Goal: Task Accomplishment & Management: Manage account settings

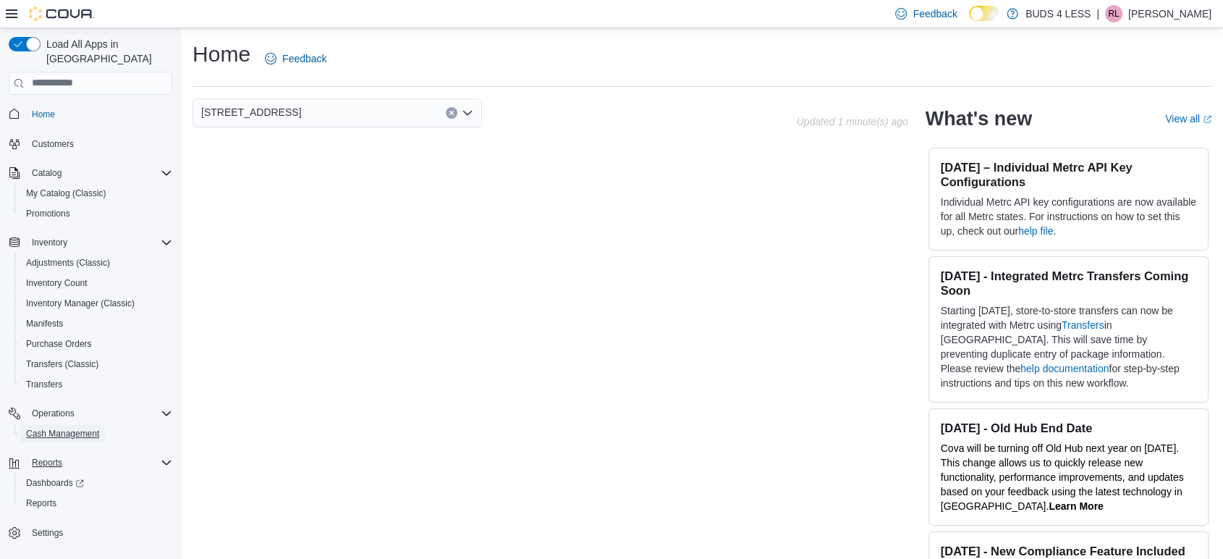
click at [79, 425] on span "Cash Management" at bounding box center [62, 433] width 73 height 17
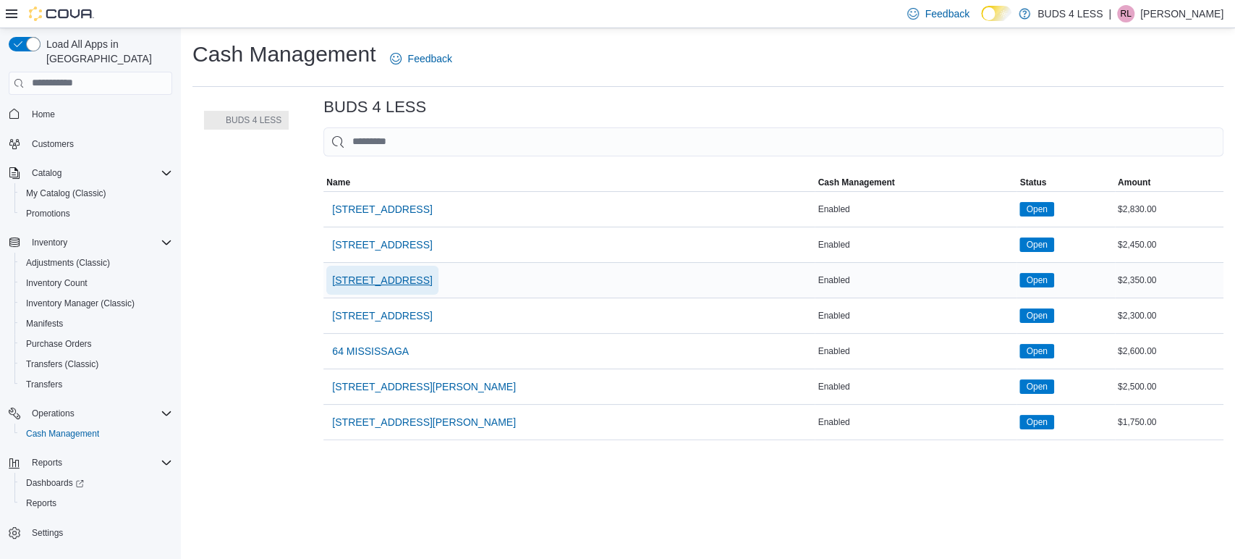
click at [385, 277] on span "[STREET_ADDRESS]" at bounding box center [382, 280] width 100 height 14
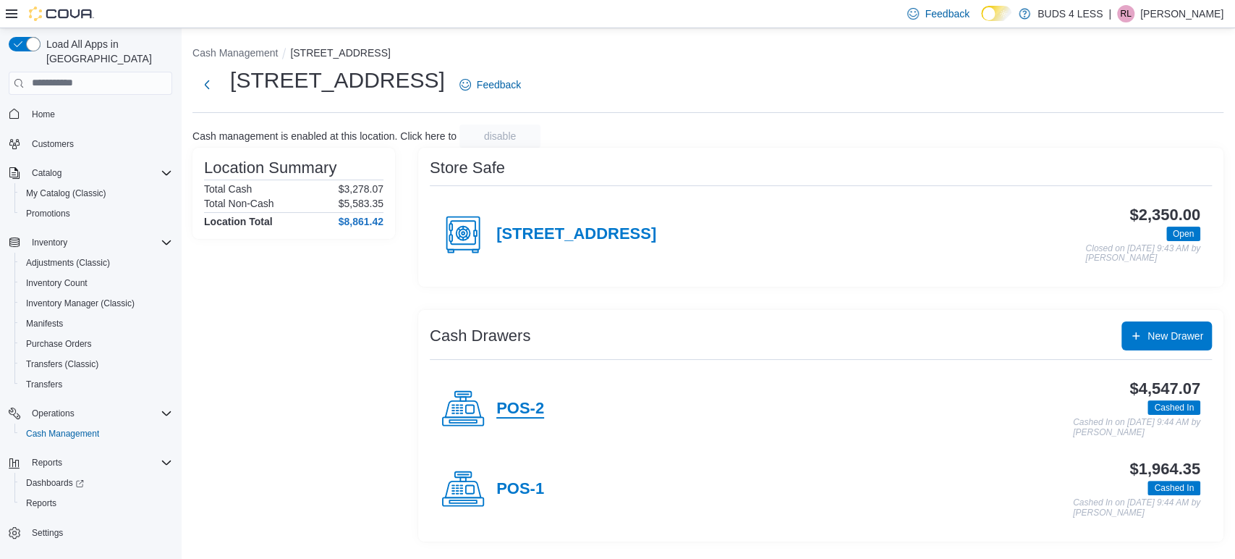
click at [535, 402] on h4 "POS-2" at bounding box center [520, 408] width 48 height 19
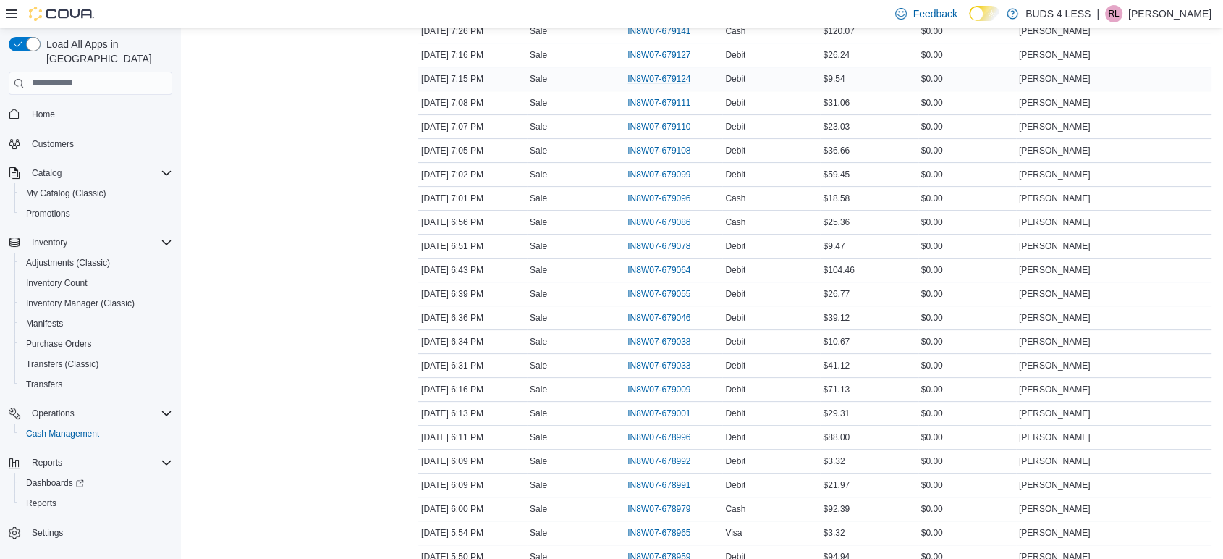
scroll to position [321, 0]
click at [653, 475] on span "IN8W07-678991" at bounding box center [665, 483] width 77 height 17
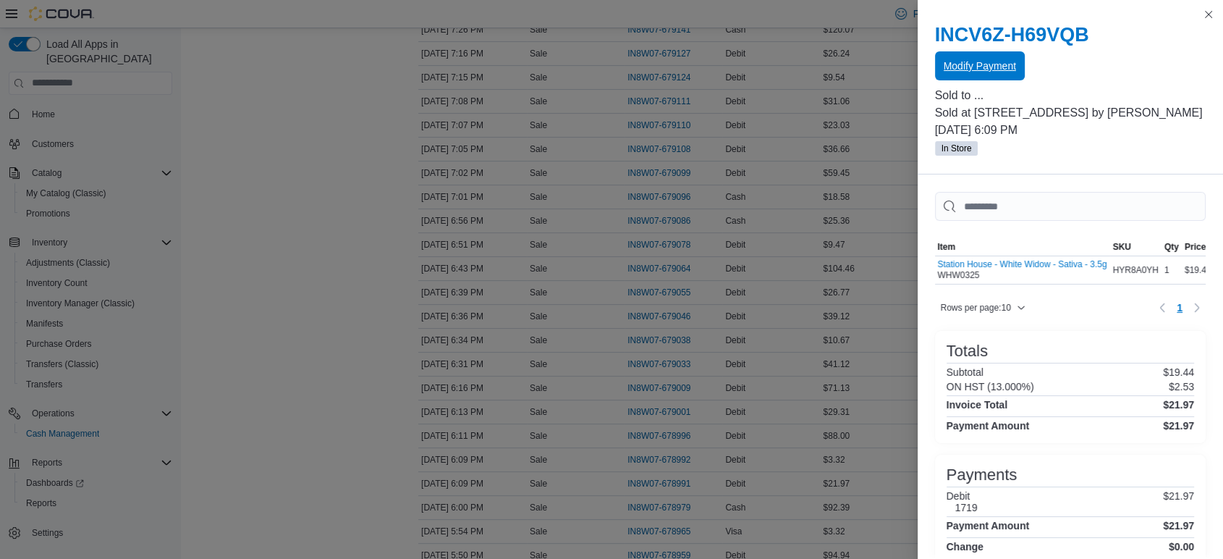
click at [961, 68] on span "Modify Payment" at bounding box center [980, 66] width 72 height 14
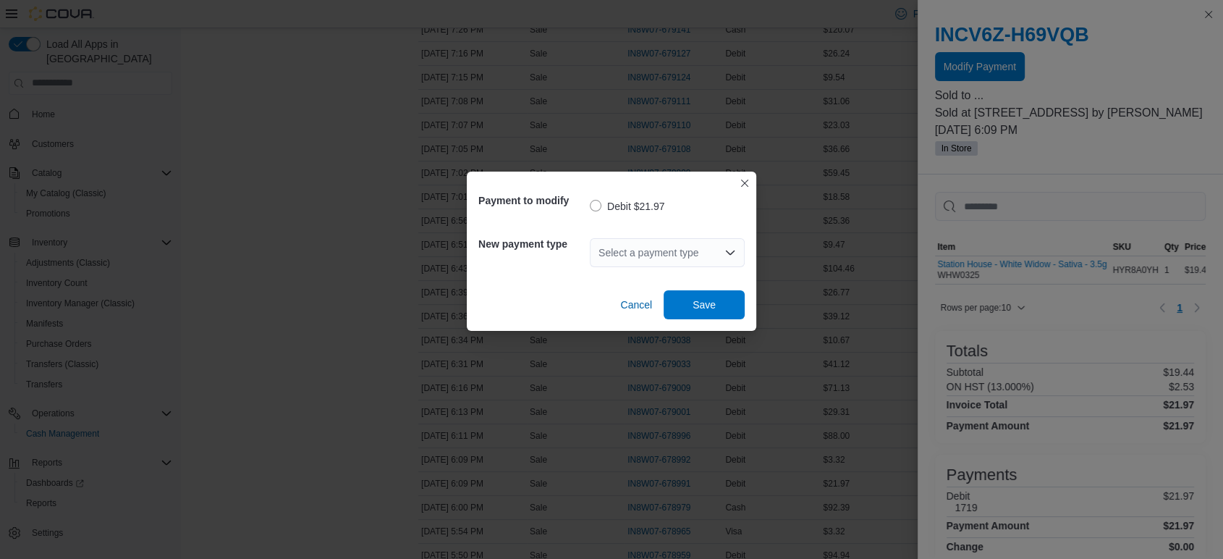
click at [686, 250] on div "Select a payment type" at bounding box center [667, 252] width 155 height 29
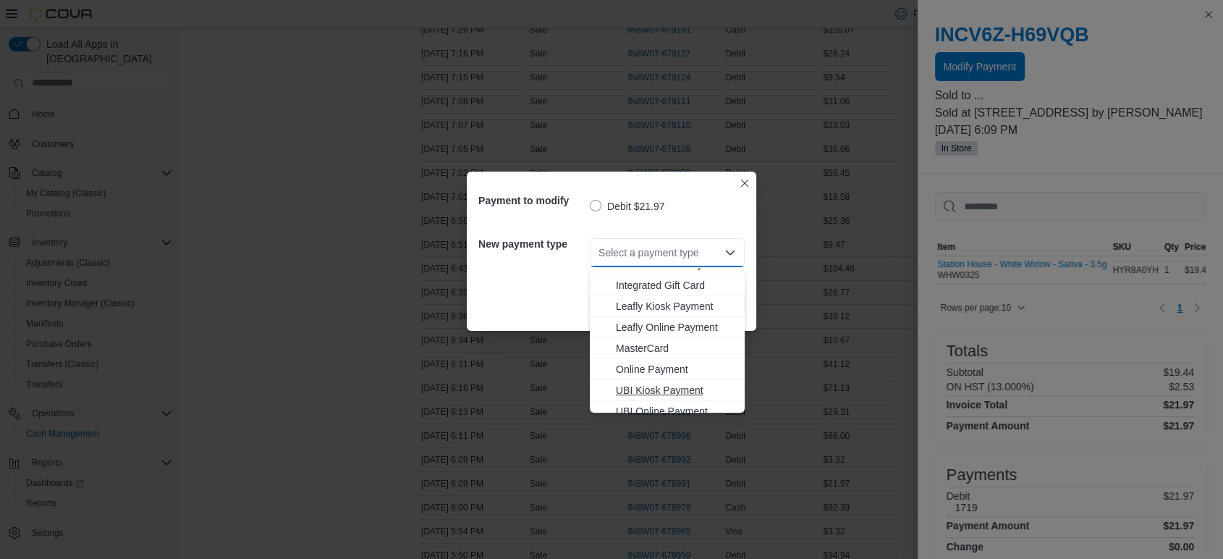
scroll to position [191, 0]
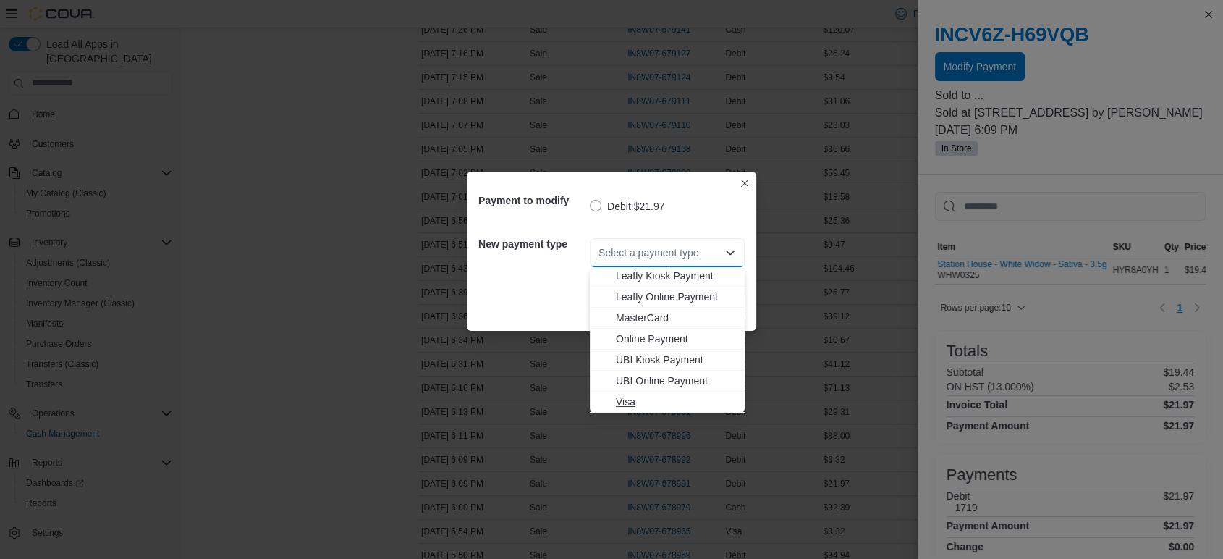
click at [632, 401] on span "Visa" at bounding box center [676, 401] width 120 height 14
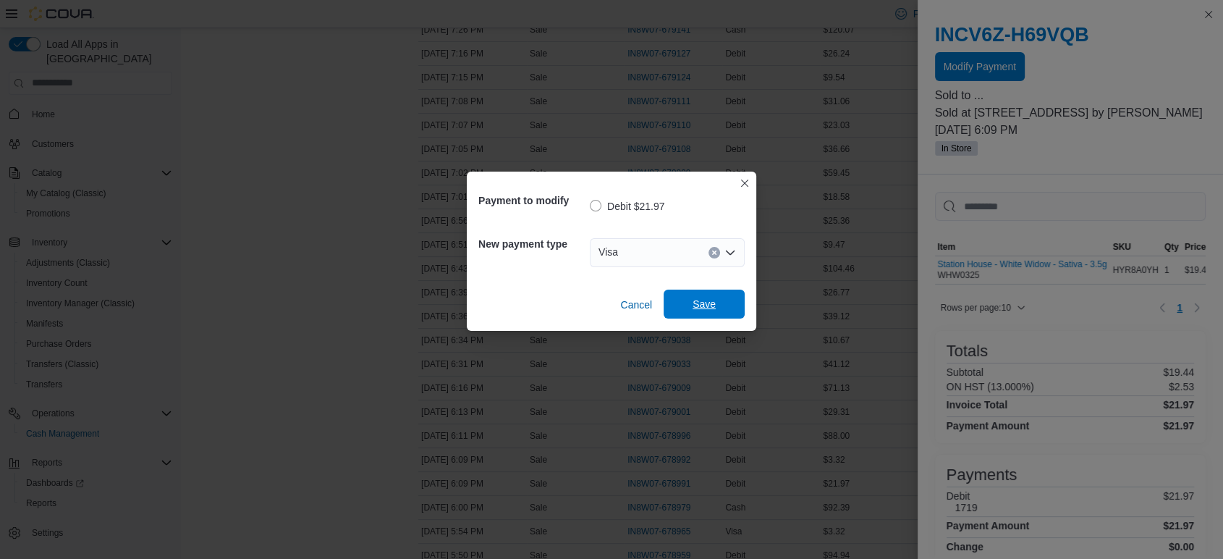
click at [734, 295] on span "Save" at bounding box center [704, 303] width 64 height 29
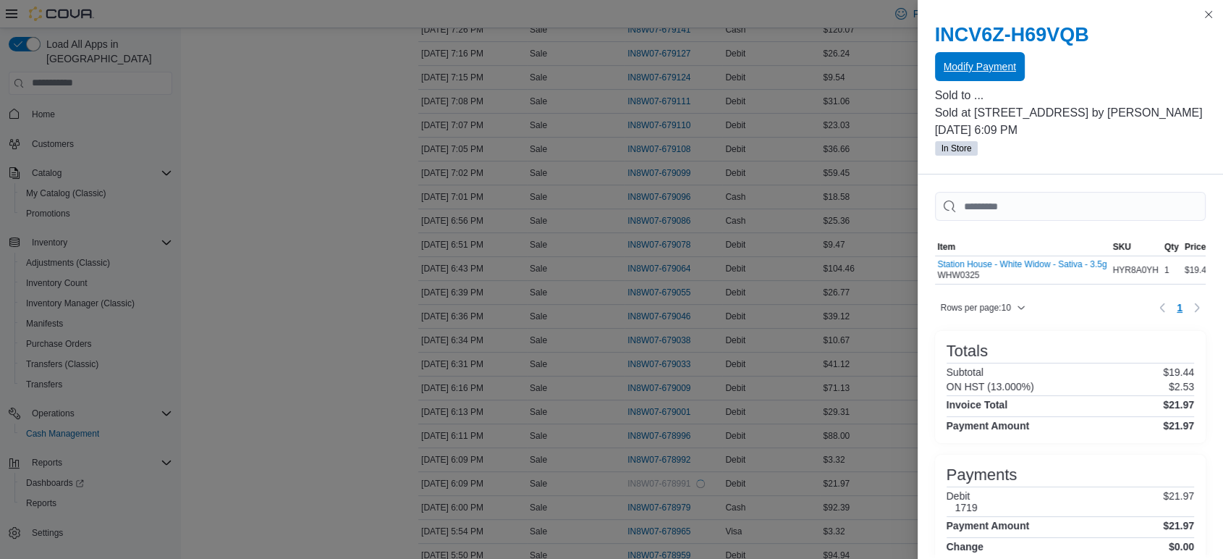
scroll to position [0, 0]
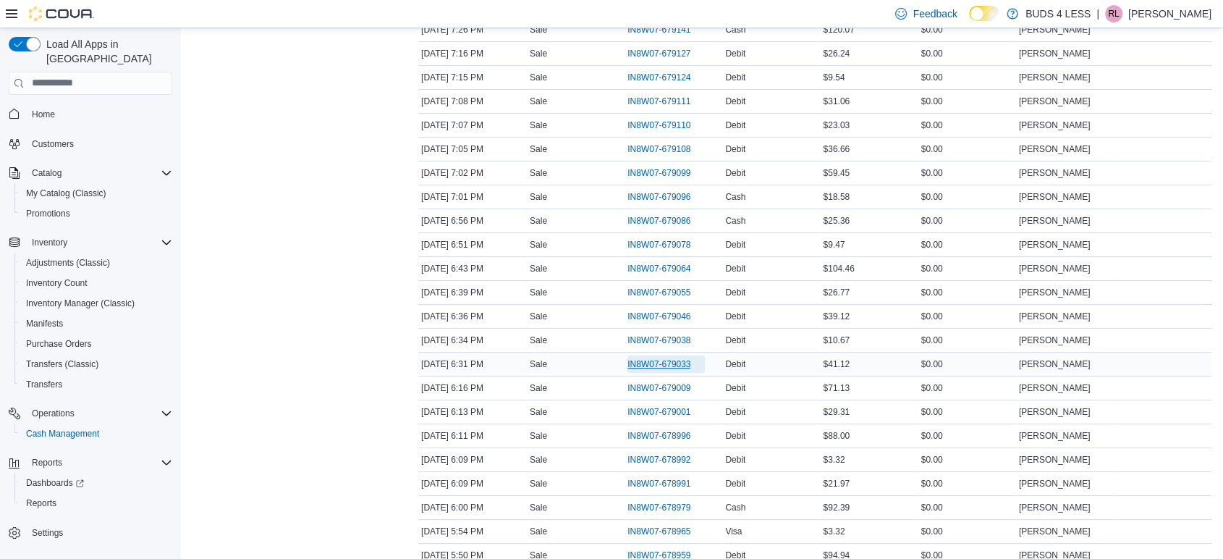
click at [658, 361] on span "IN8W07-679033" at bounding box center [658, 364] width 63 height 12
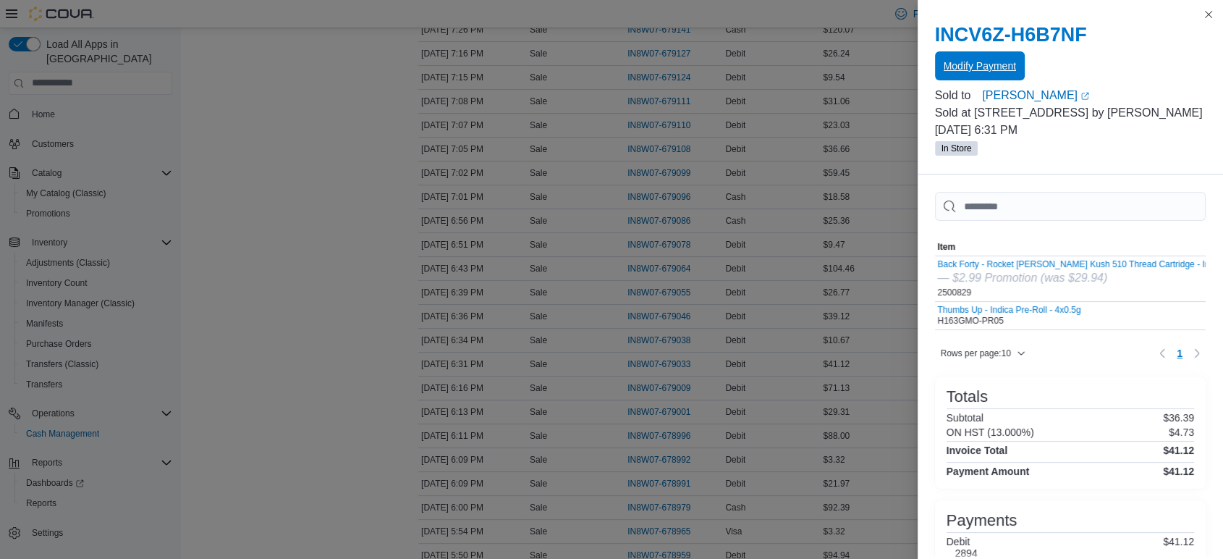
click at [998, 56] on span "Modify Payment" at bounding box center [980, 65] width 72 height 29
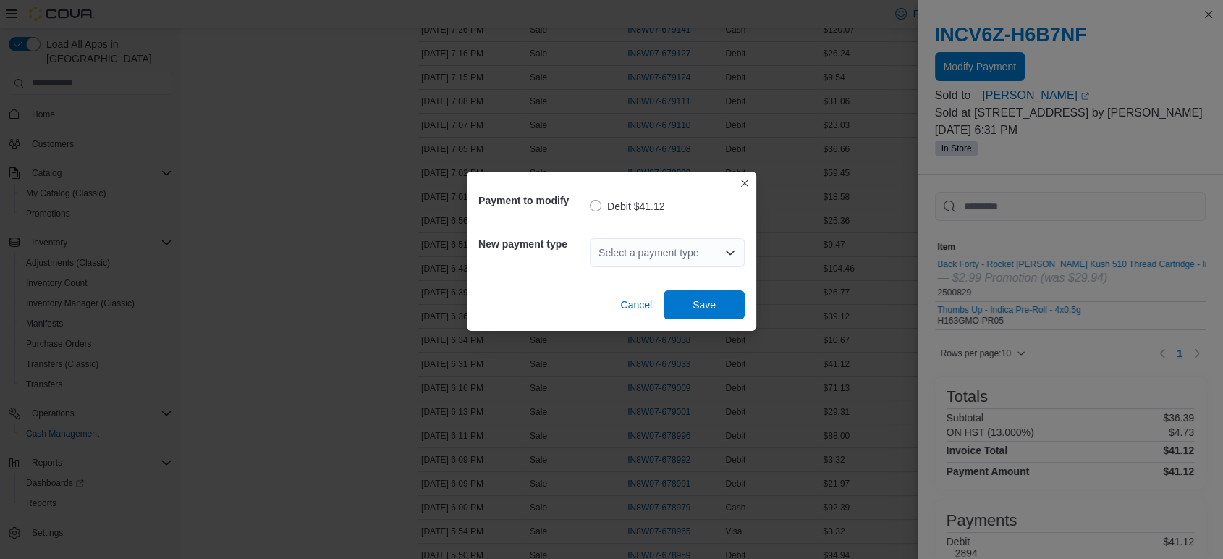
click at [643, 258] on div "Select a payment type" at bounding box center [667, 252] width 155 height 29
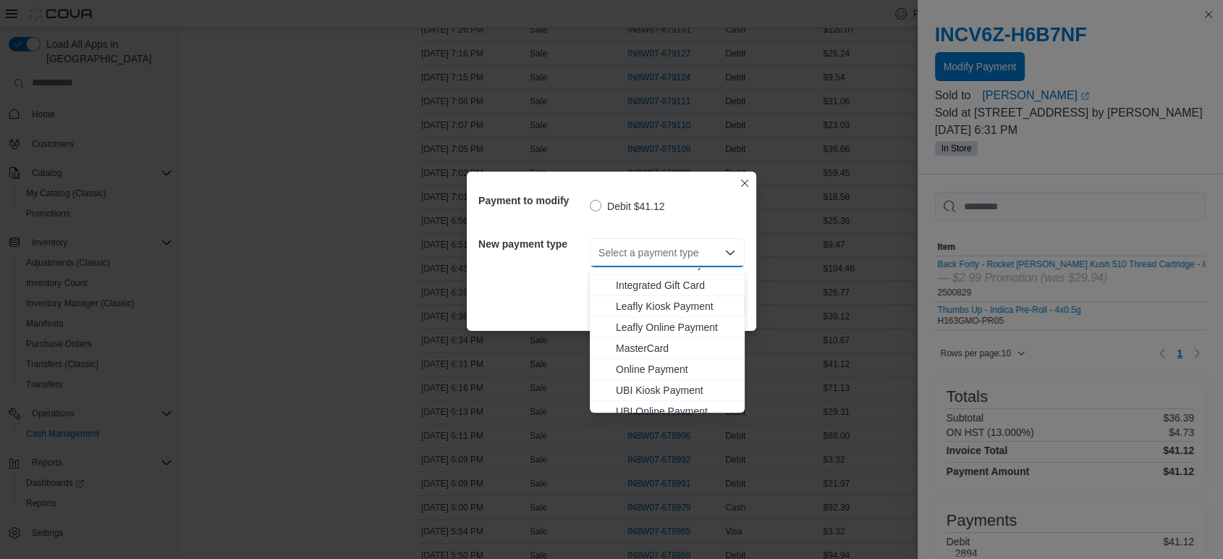
scroll to position [191, 0]
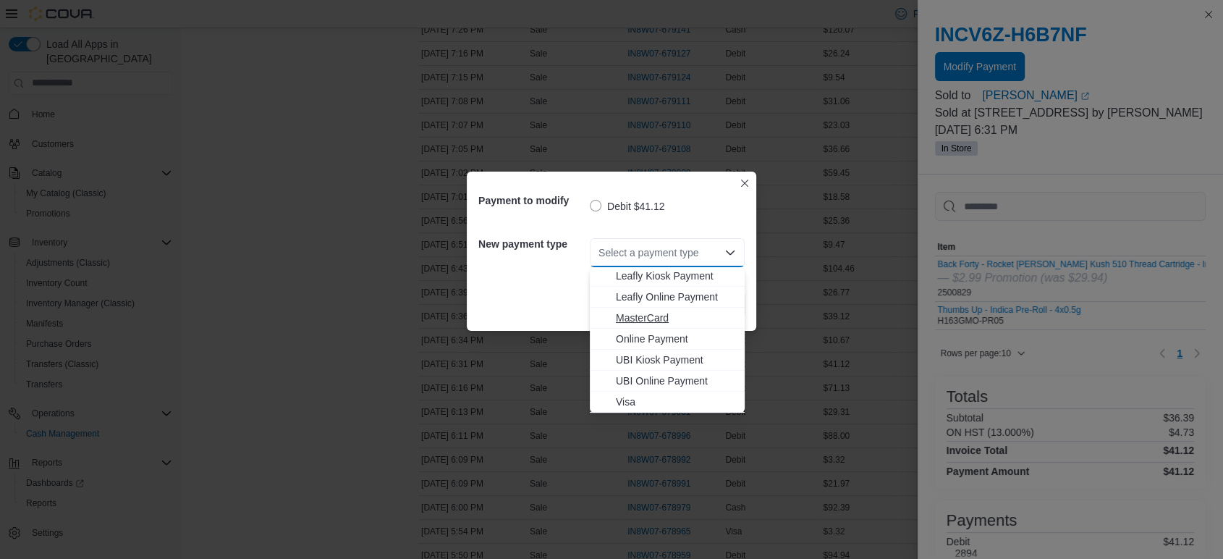
click at [668, 311] on span "MasterCard" at bounding box center [676, 317] width 120 height 14
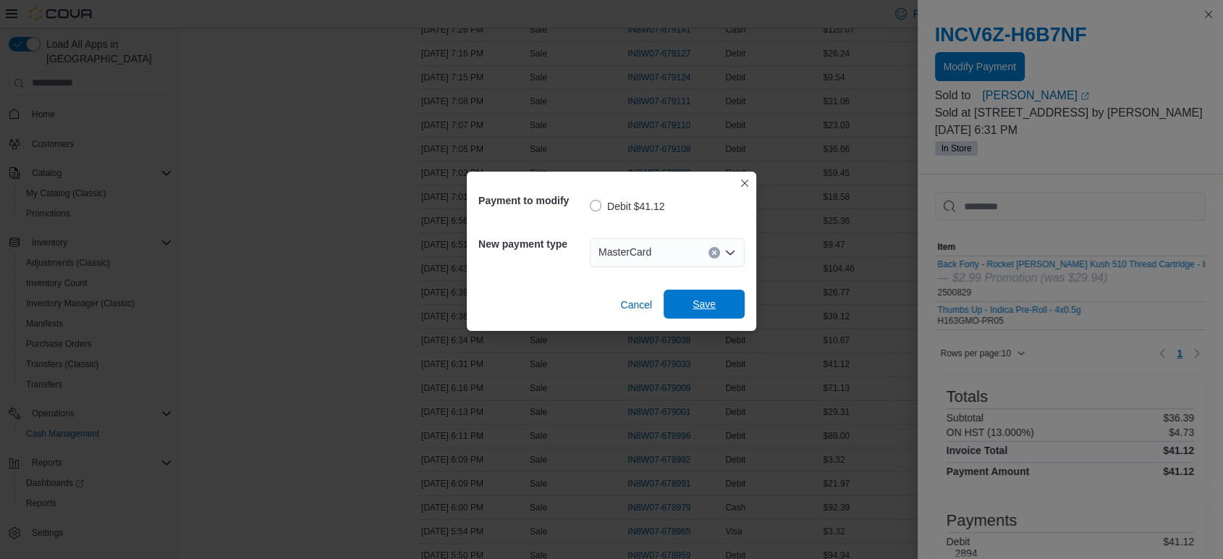
click at [693, 305] on span "Save" at bounding box center [704, 304] width 23 height 14
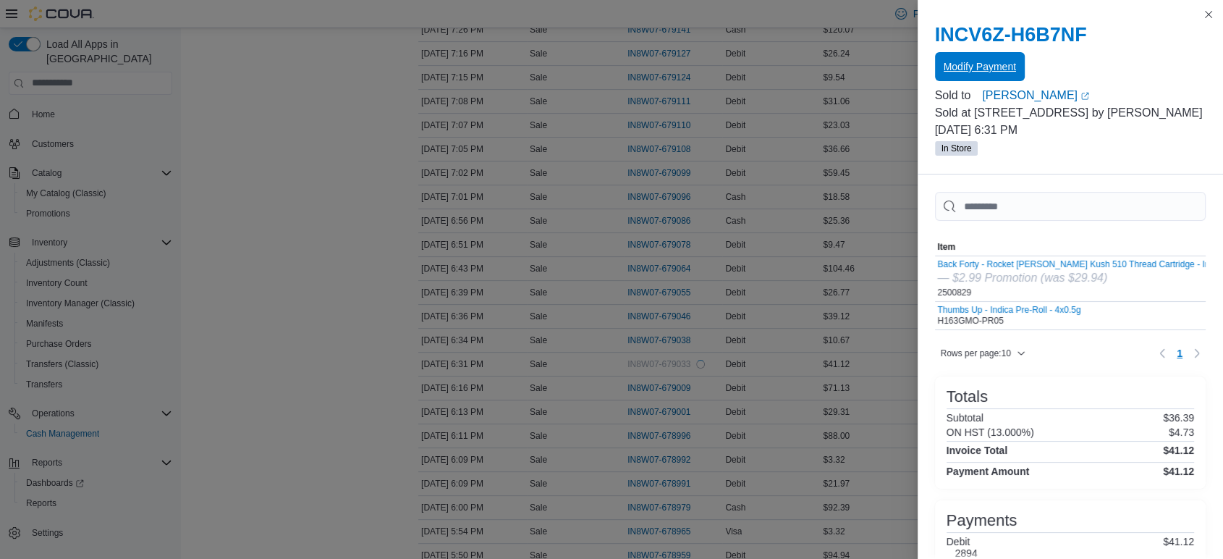
scroll to position [0, 0]
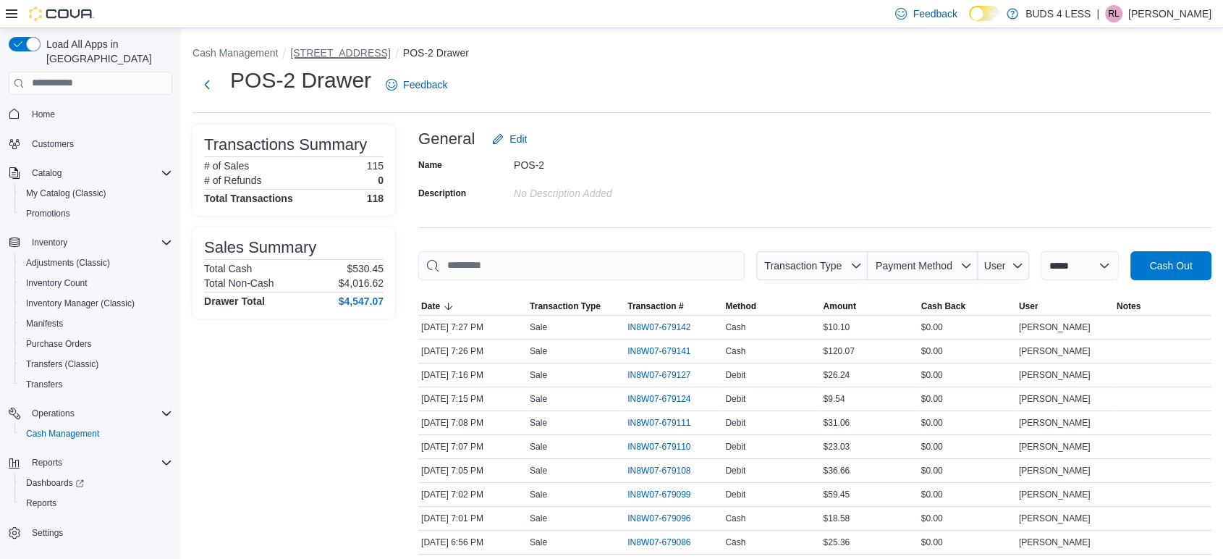
click at [337, 48] on button "[STREET_ADDRESS]" at bounding box center [340, 53] width 100 height 12
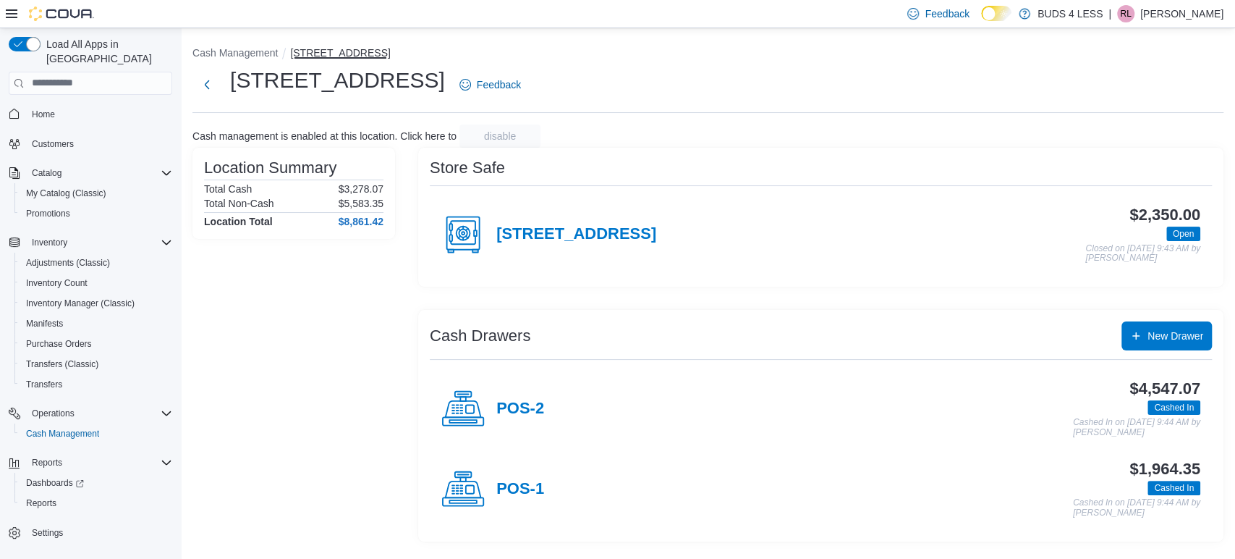
drag, startPoint x: 339, startPoint y: 48, endPoint x: 353, endPoint y: 51, distance: 14.9
click at [350, 51] on button "[STREET_ADDRESS]" at bounding box center [340, 53] width 100 height 12
click at [330, 55] on button "[STREET_ADDRESS]" at bounding box center [340, 53] width 100 height 12
